Goal: Task Accomplishment & Management: Complete application form

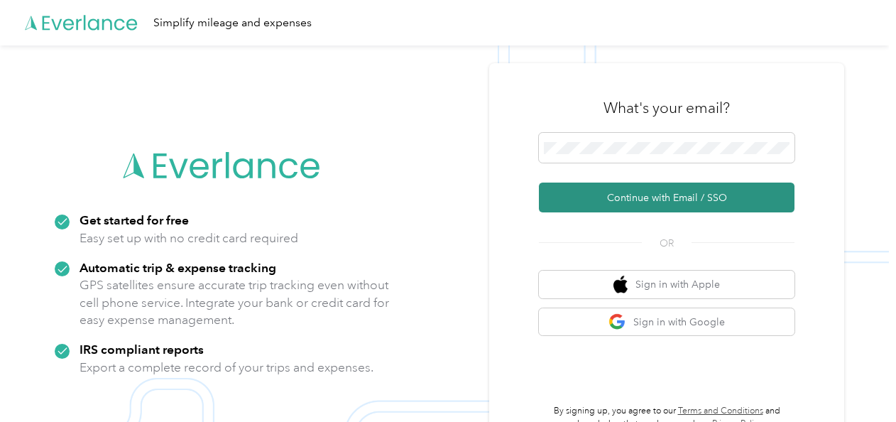
click at [617, 194] on button "Continue with Email / SSO" at bounding box center [666, 197] width 255 height 30
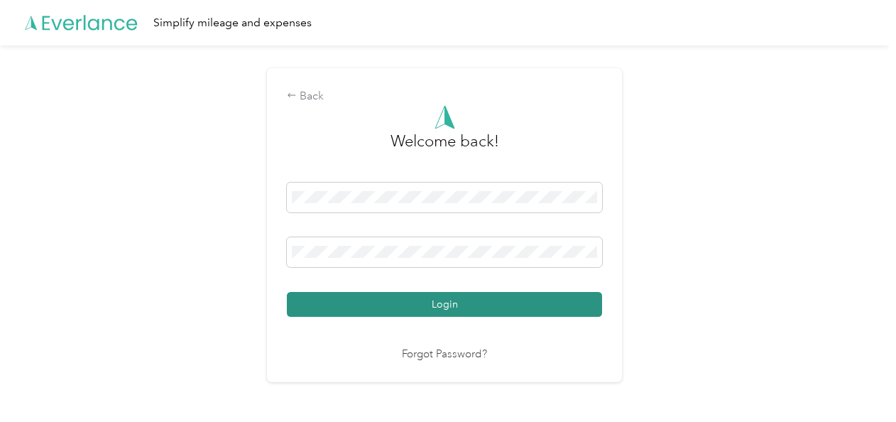
click at [462, 298] on button "Login" at bounding box center [444, 304] width 315 height 25
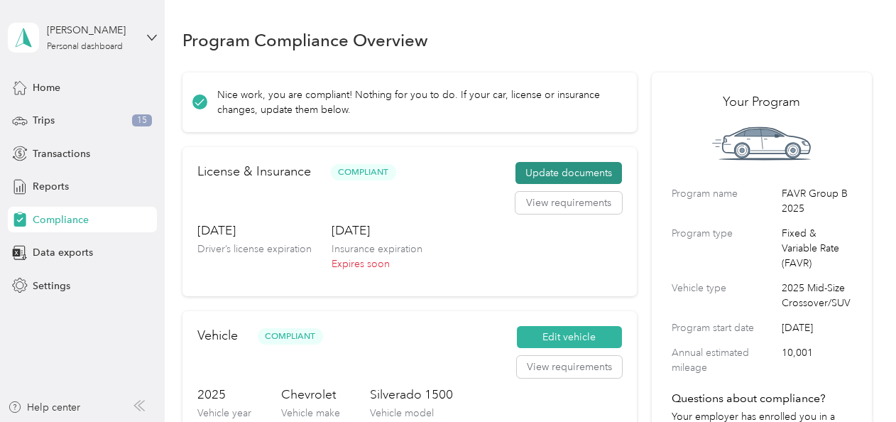
click at [559, 169] on button "Update documents" at bounding box center [568, 173] width 106 height 23
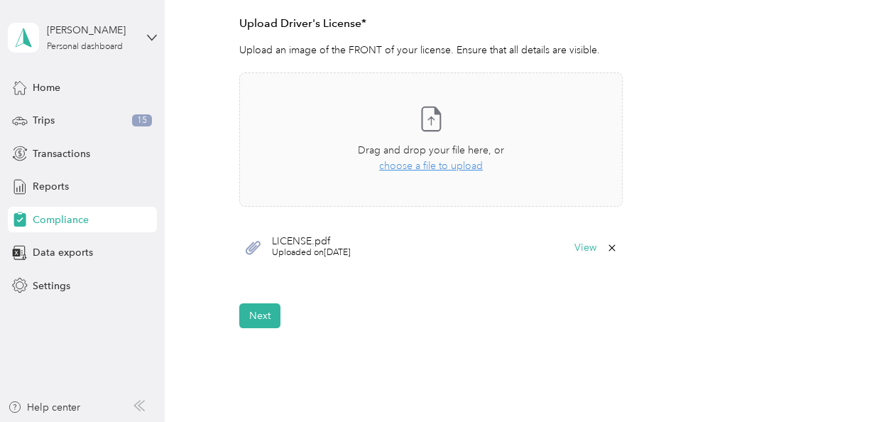
scroll to position [450, 0]
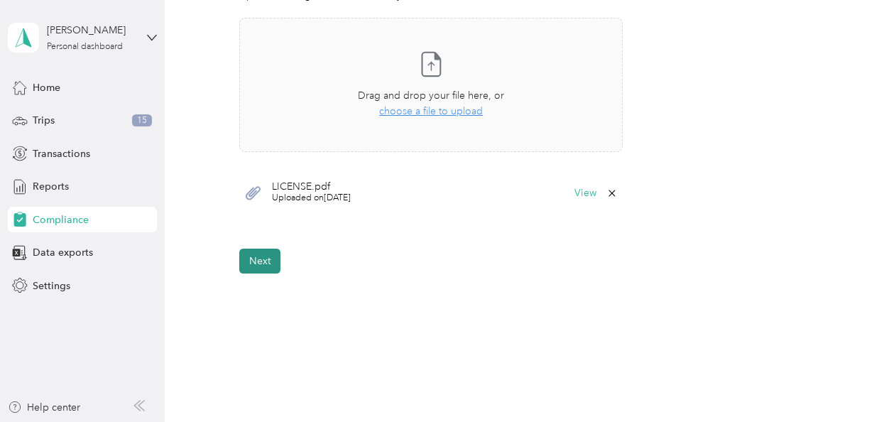
click at [265, 251] on button "Next" at bounding box center [259, 260] width 41 height 25
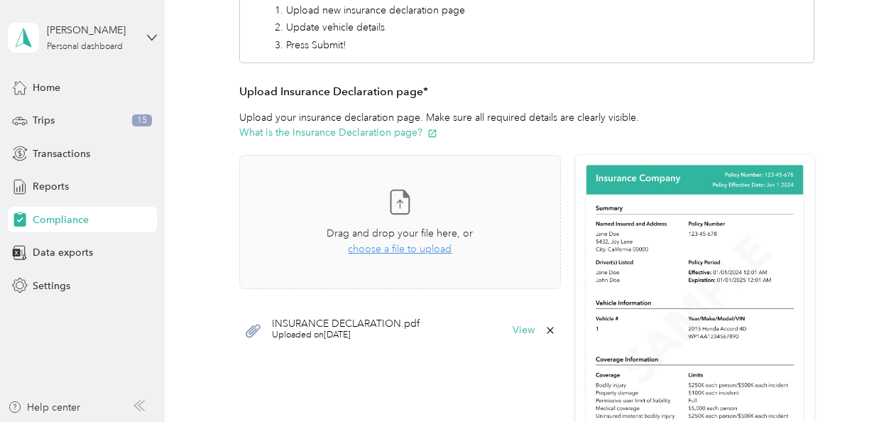
scroll to position [250, 0]
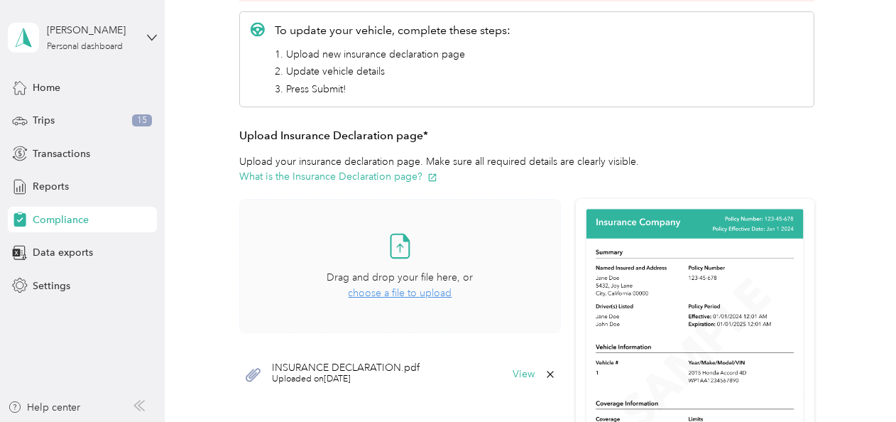
click at [389, 290] on span "choose a file to upload" at bounding box center [400, 293] width 104 height 12
click at [413, 294] on span "choose a file to upload" at bounding box center [400, 293] width 104 height 12
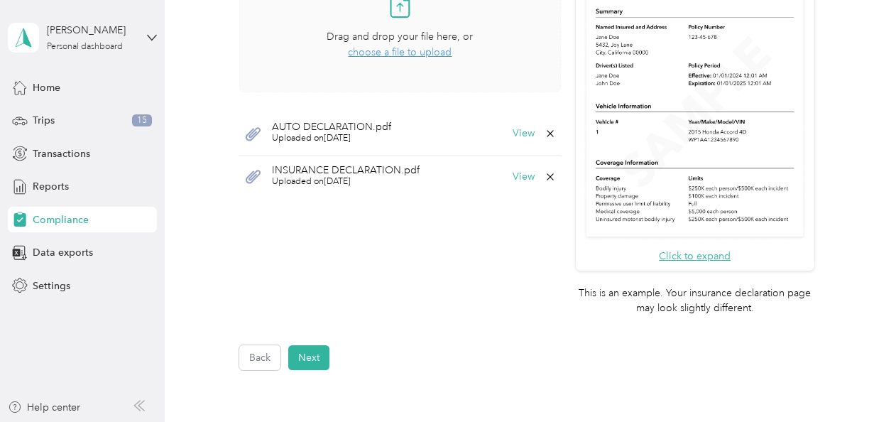
scroll to position [506, 0]
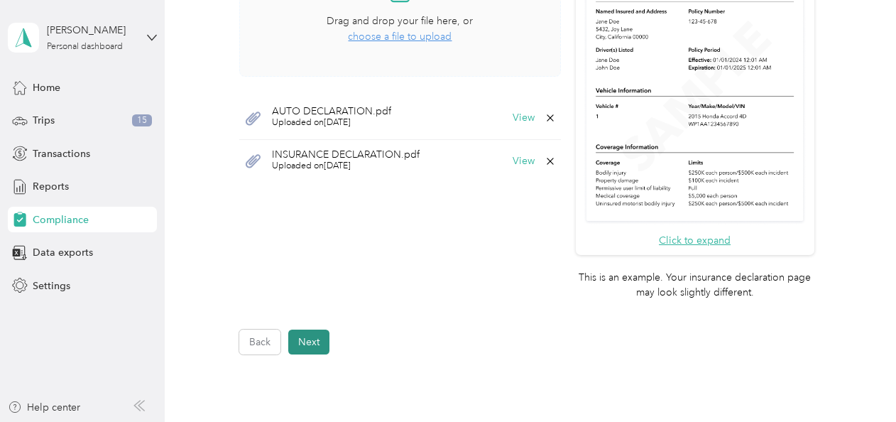
click at [317, 336] on button "Next" at bounding box center [308, 341] width 41 height 25
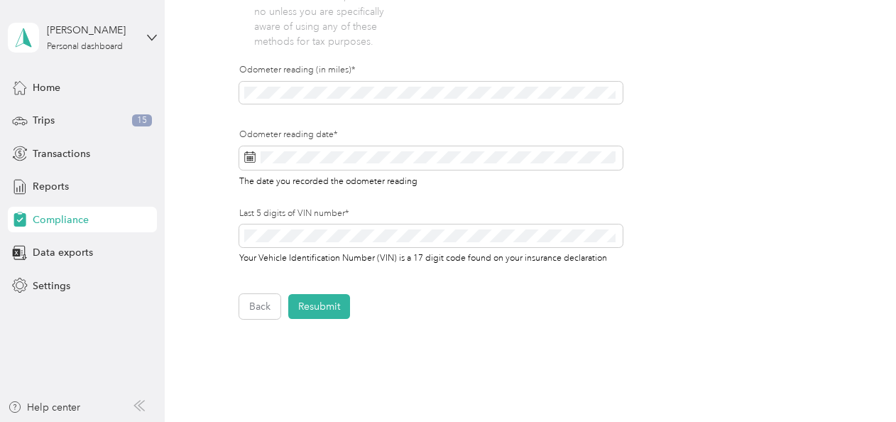
scroll to position [529, 0]
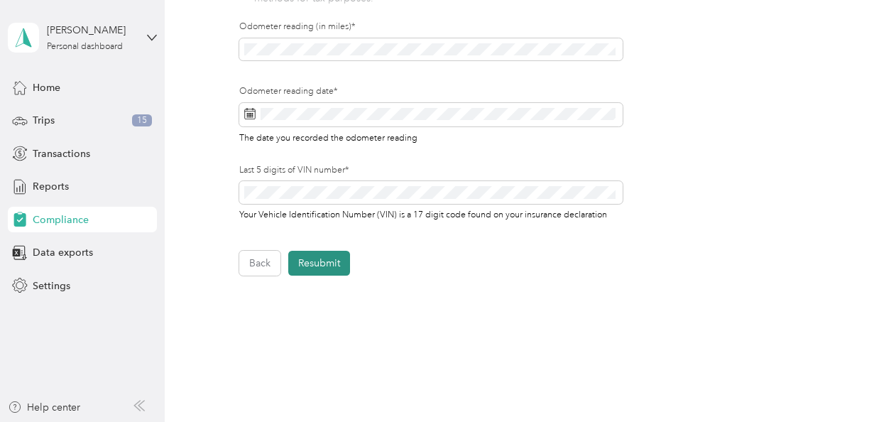
click at [341, 258] on button "Resubmit" at bounding box center [319, 263] width 62 height 25
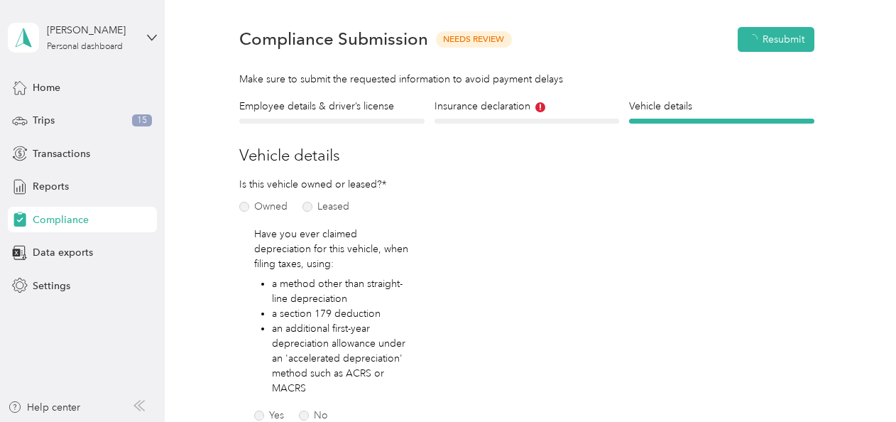
scroll to position [17, 0]
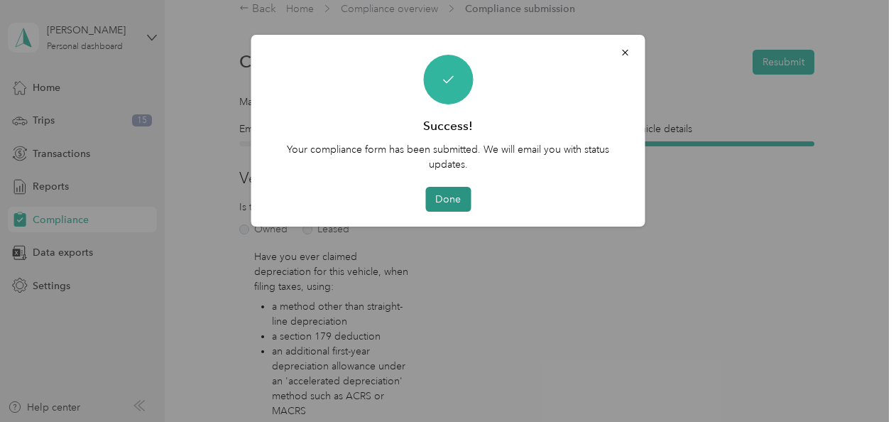
click at [456, 194] on button "Done" at bounding box center [447, 199] width 45 height 25
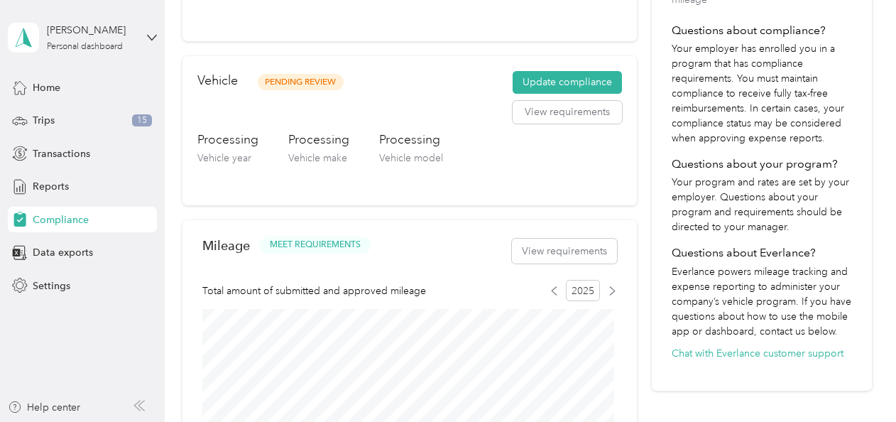
scroll to position [343, 0]
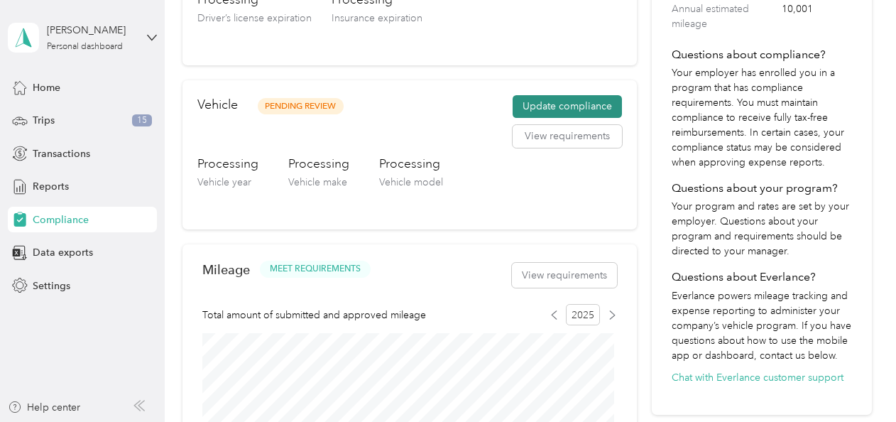
click at [576, 111] on button "Update compliance" at bounding box center [566, 106] width 109 height 23
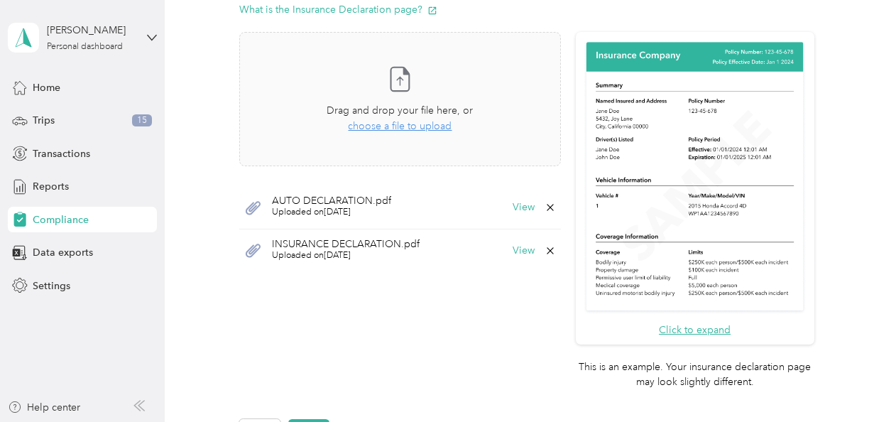
scroll to position [600, 0]
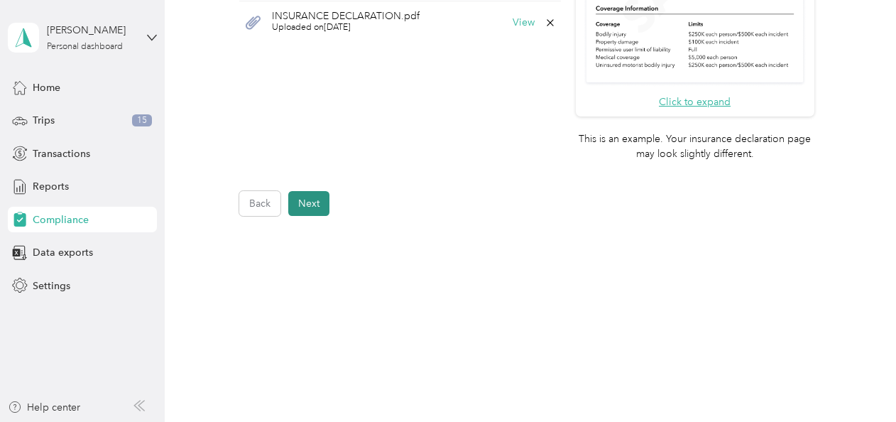
click at [320, 193] on button "Next" at bounding box center [308, 203] width 41 height 25
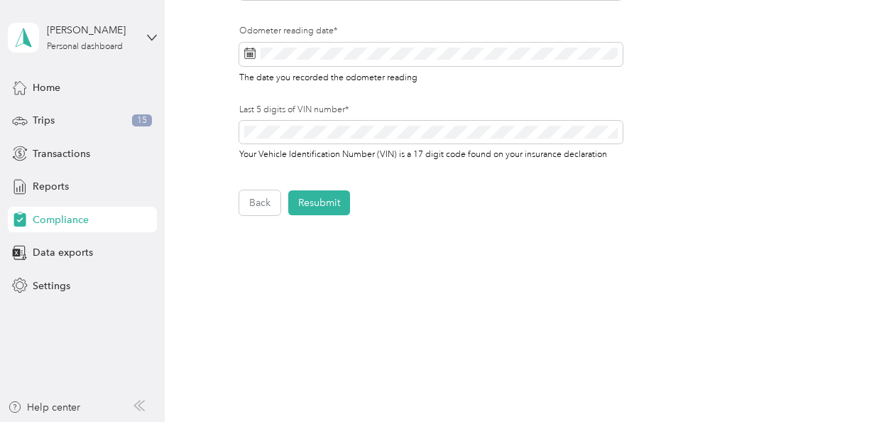
scroll to position [589, 0]
click at [54, 184] on span "Reports" at bounding box center [51, 186] width 36 height 15
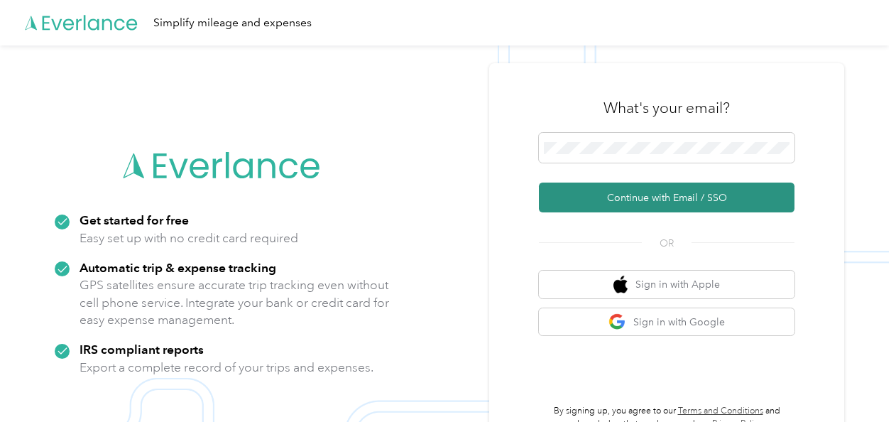
click at [629, 194] on button "Continue with Email / SSO" at bounding box center [666, 197] width 255 height 30
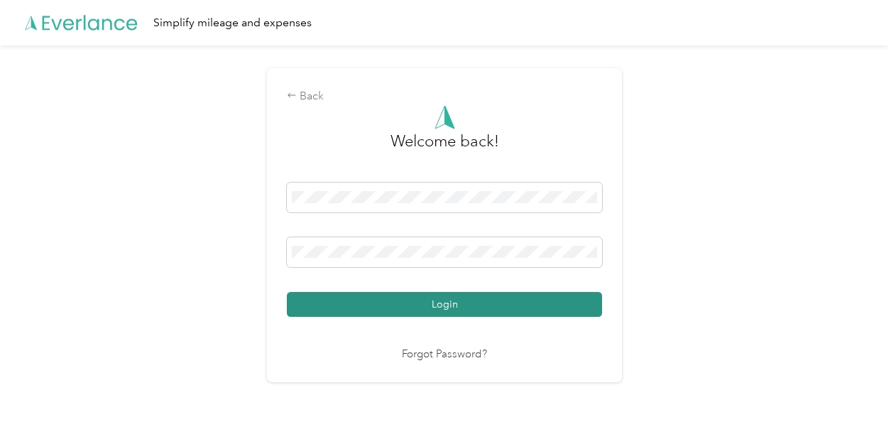
click at [546, 303] on button "Login" at bounding box center [444, 304] width 315 height 25
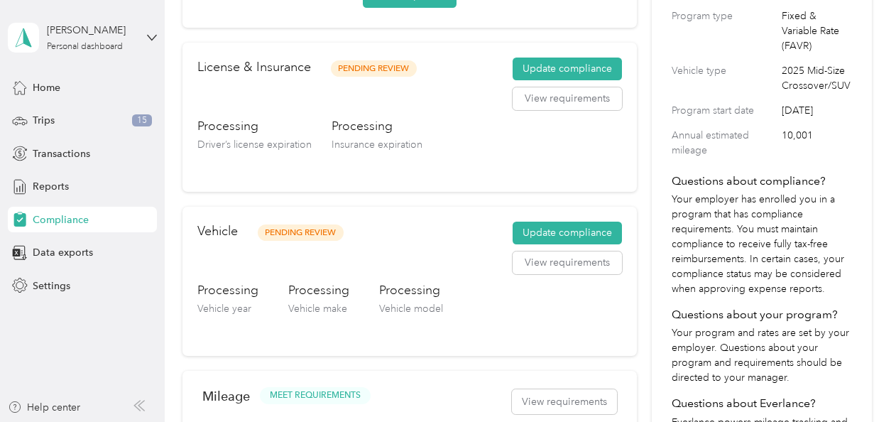
scroll to position [216, 0]
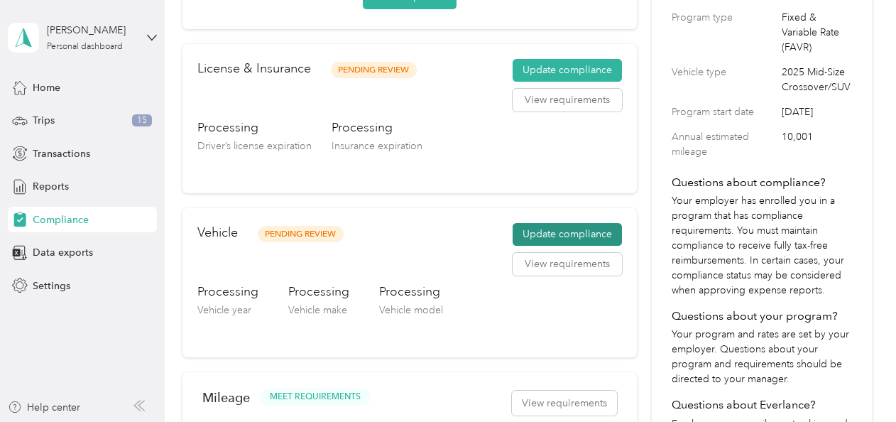
click at [544, 232] on button "Update compliance" at bounding box center [566, 234] width 109 height 23
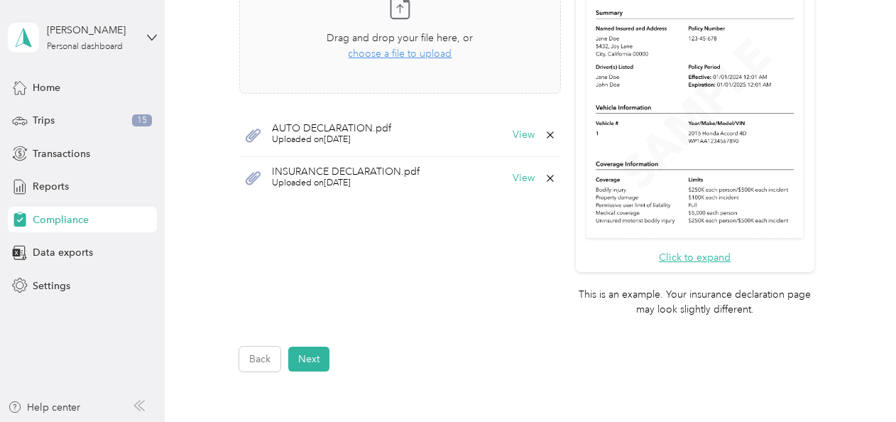
scroll to position [419, 0]
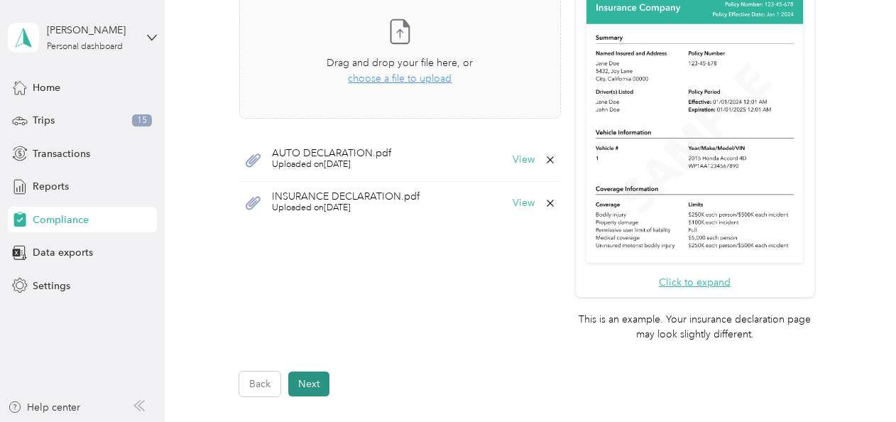
click at [319, 378] on button "Next" at bounding box center [308, 383] width 41 height 25
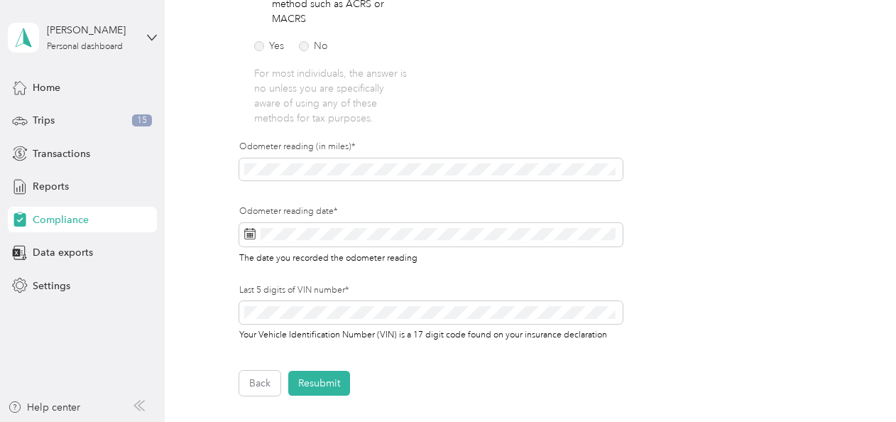
drag, startPoint x: 325, startPoint y: 376, endPoint x: 207, endPoint y: 290, distance: 146.2
click at [207, 290] on div "Employee details & driver’s license License Insurance declaration Insurance Veh…" at bounding box center [526, 63] width 689 height 666
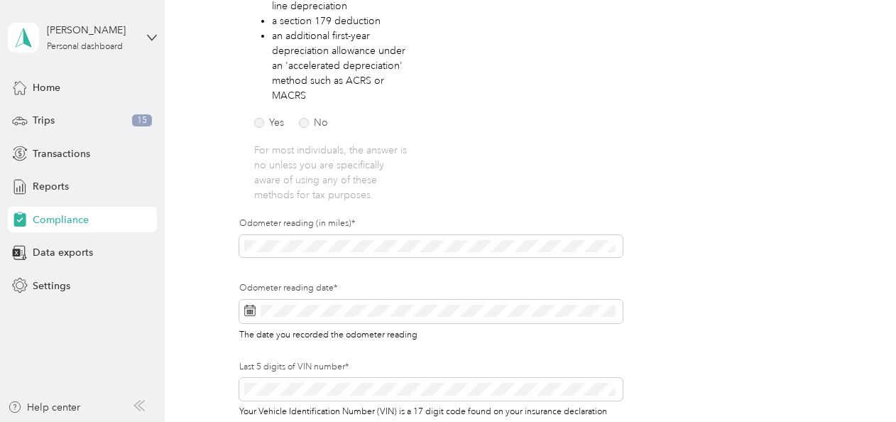
scroll to position [358, 0]
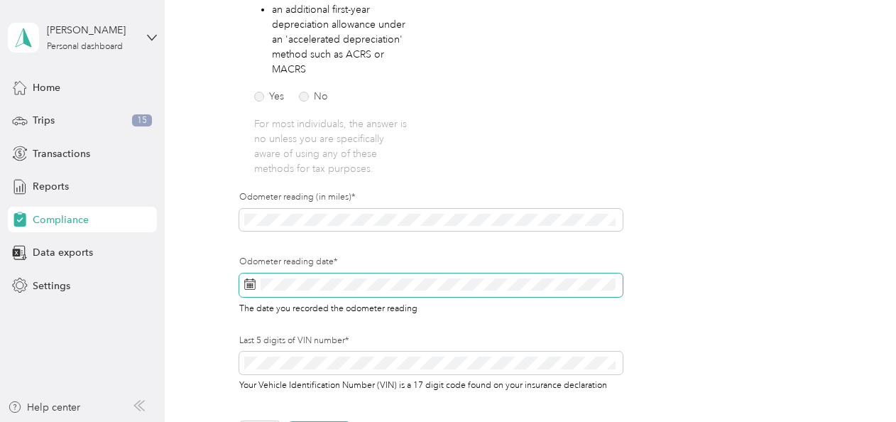
click at [253, 283] on icon at bounding box center [249, 283] width 11 height 11
click at [253, 284] on icon at bounding box center [249, 283] width 11 height 11
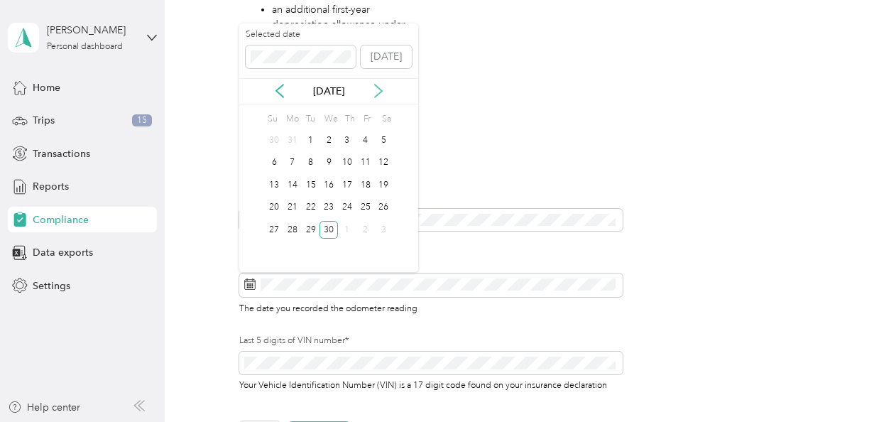
click at [373, 85] on icon at bounding box center [378, 91] width 14 height 14
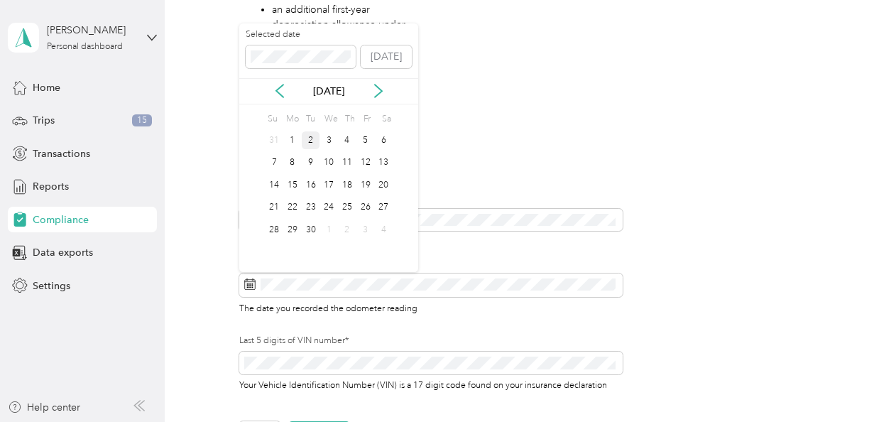
click at [314, 136] on div "2" at bounding box center [311, 140] width 18 height 18
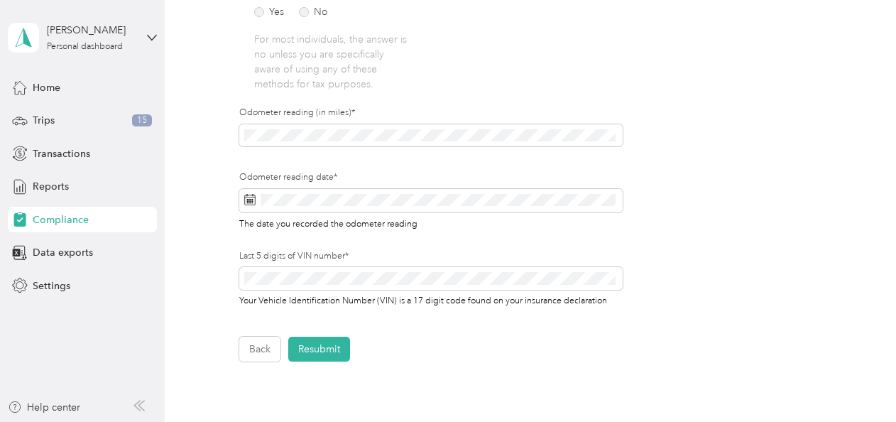
scroll to position [481, 0]
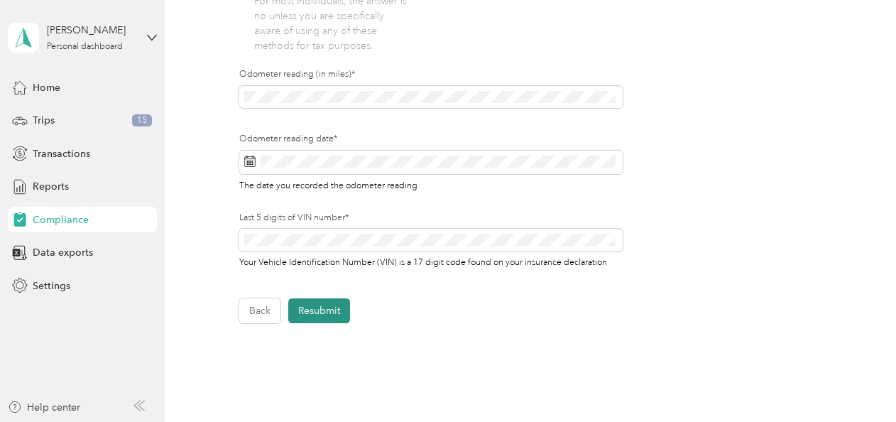
click at [326, 310] on button "Resubmit" at bounding box center [319, 310] width 62 height 25
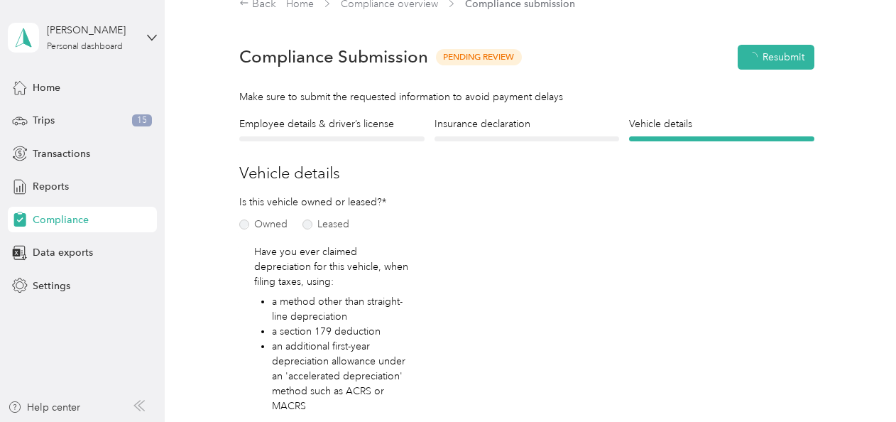
scroll to position [17, 0]
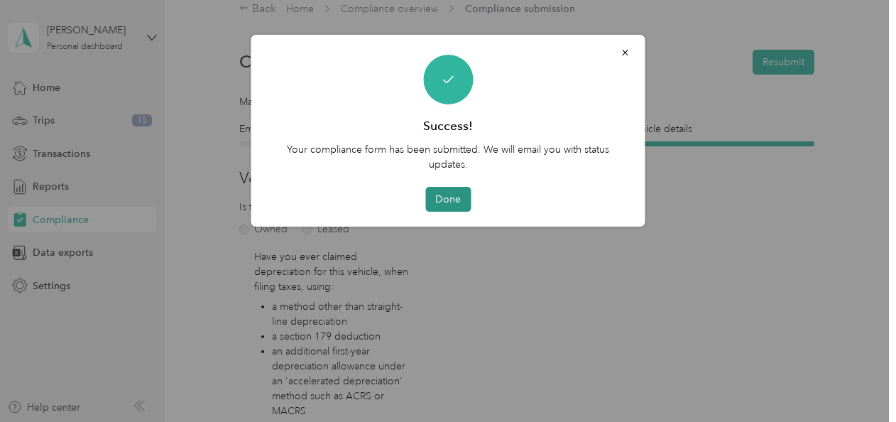
click at [448, 196] on button "Done" at bounding box center [447, 199] width 45 height 25
